Goal: Find specific page/section: Find specific page/section

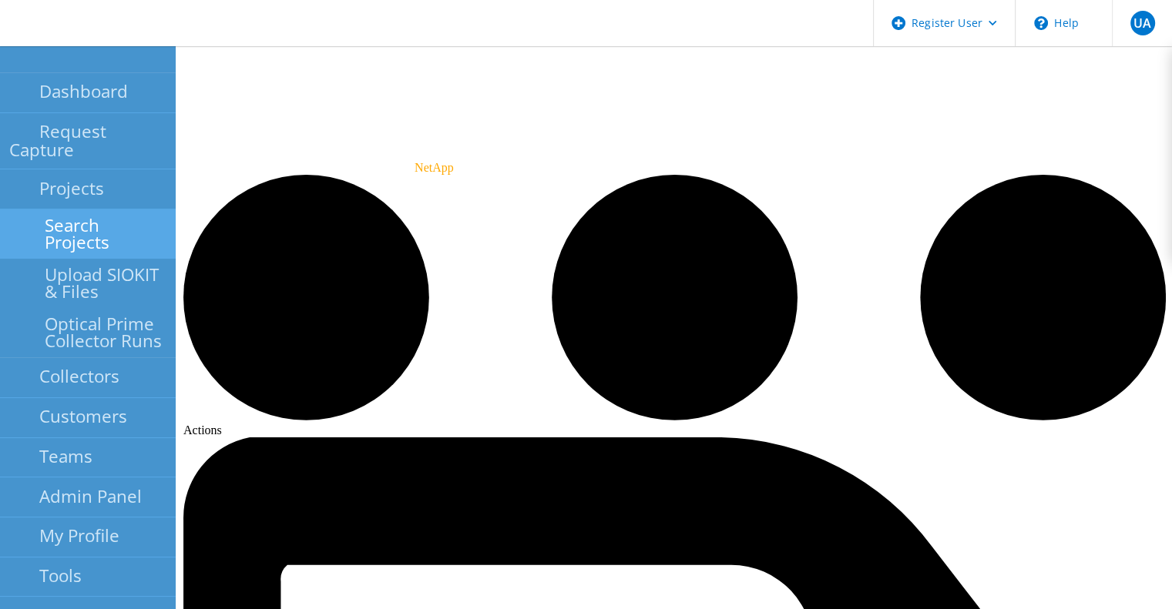
click at [86, 210] on link "Search Projects" at bounding box center [88, 234] width 176 height 49
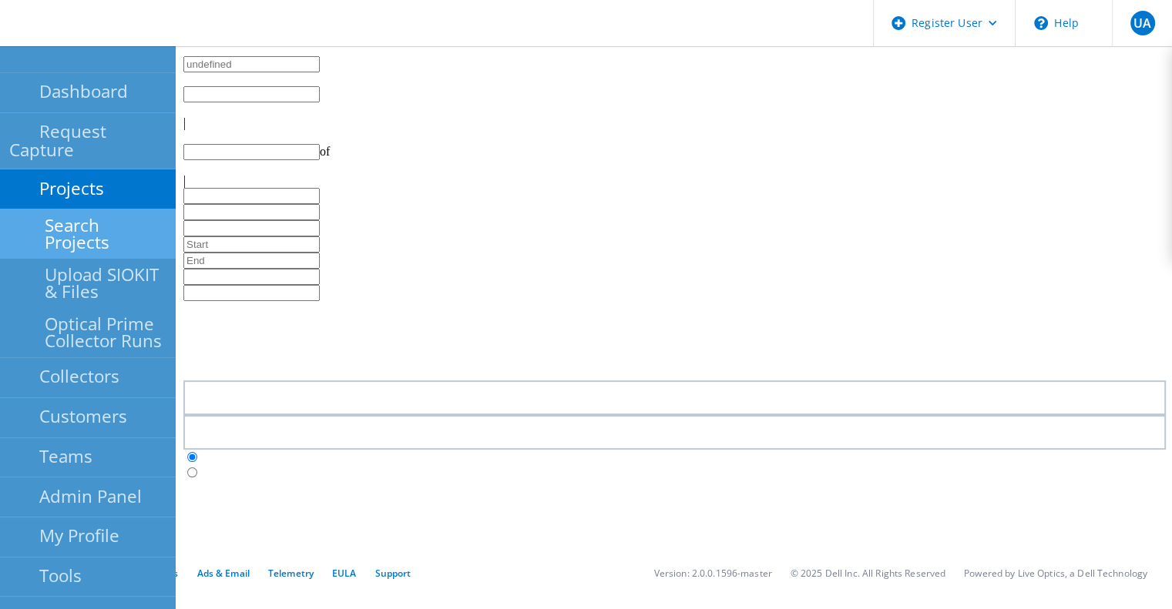
type input "1"
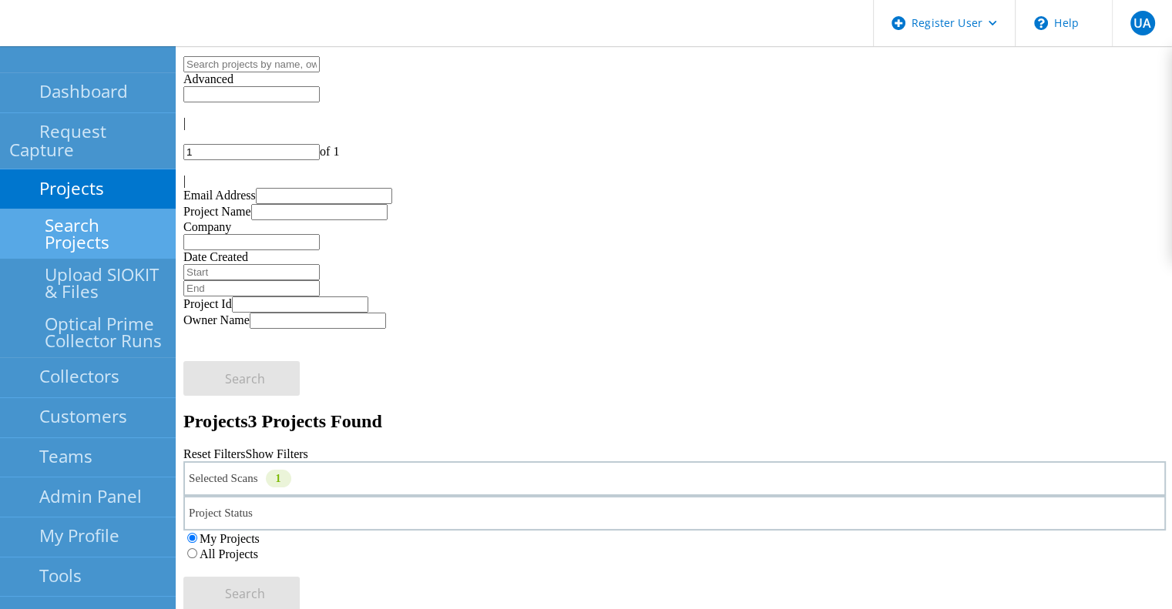
click at [422, 461] on div "Selected Scans 1" at bounding box center [674, 478] width 982 height 35
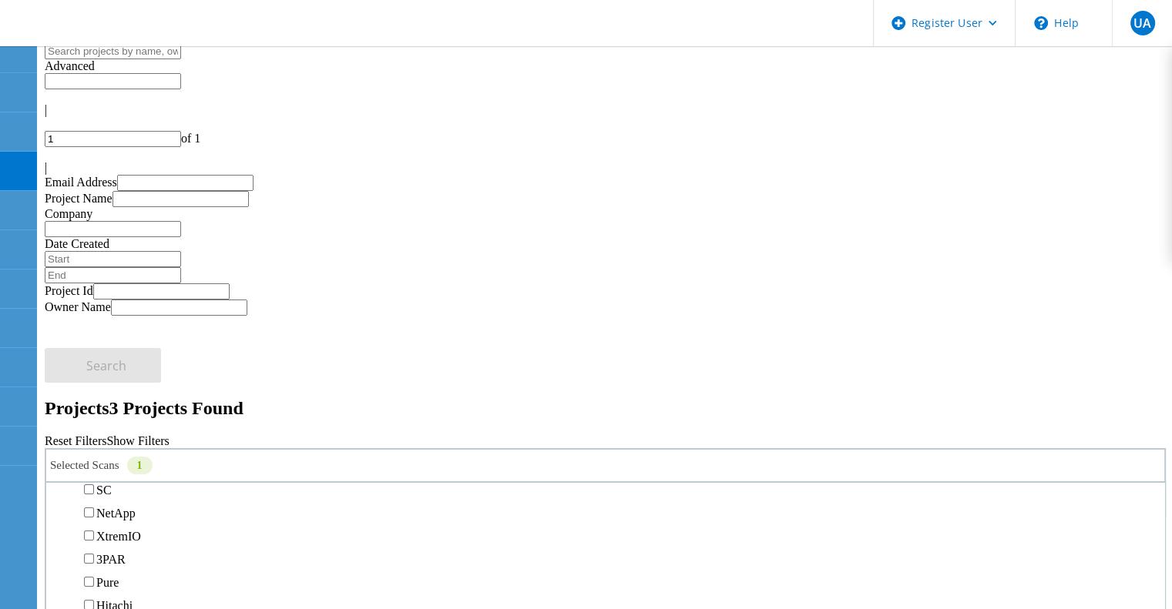
scroll to position [461, 0]
click at [186, 455] on label "Isilon/PowerScale" at bounding box center [140, 461] width 89 height 13
click at [94, 456] on input "Isilon/PowerScale" at bounding box center [89, 461] width 10 height 10
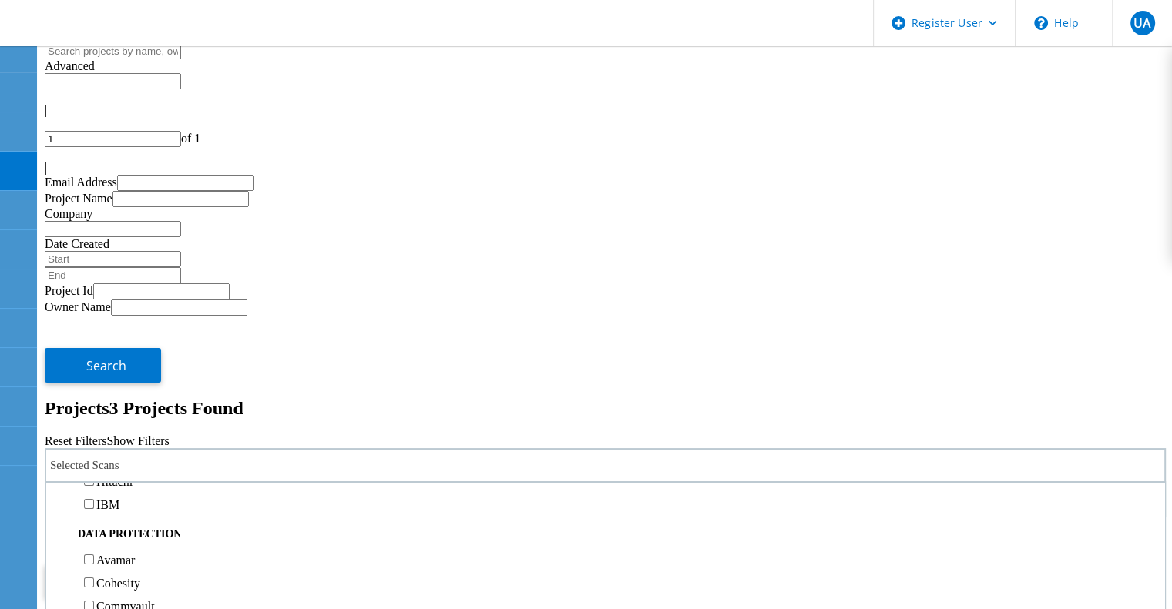
scroll to position [585, 0]
click at [119, 448] on label "Pure" at bounding box center [107, 454] width 22 height 13
click at [94, 448] on input "Pure" at bounding box center [89, 453] width 10 height 10
click at [119, 535] on label "All Projects" at bounding box center [90, 541] width 59 height 13
click at [59, 535] on input "All Projects" at bounding box center [54, 540] width 10 height 10
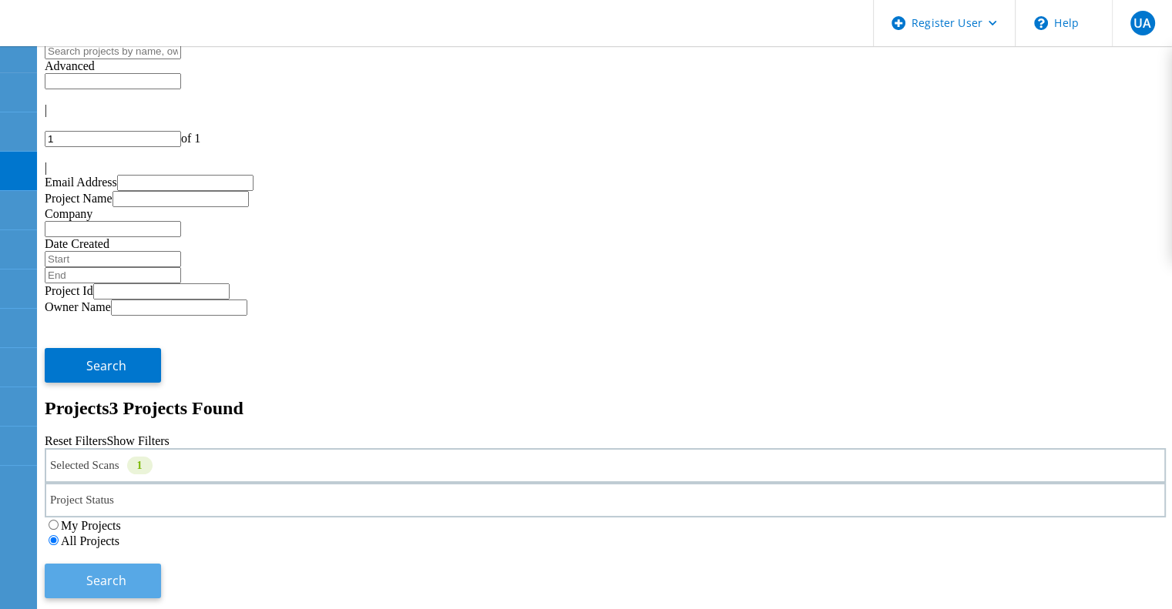
click at [161, 564] on button "Search" at bounding box center [103, 581] width 116 height 35
